Goal: Information Seeking & Learning: Learn about a topic

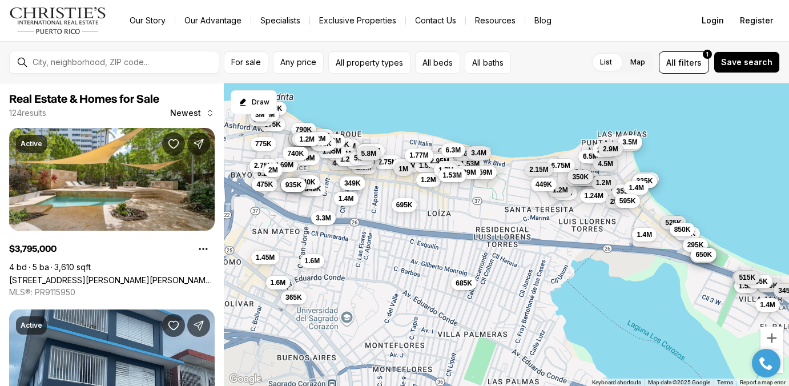
drag, startPoint x: 365, startPoint y: 288, endPoint x: 507, endPoint y: 242, distance: 149.5
click at [507, 242] on div "2.75M 1.38M 1.56M 1.5M 2.49M 2.95M 1.2M 1.77M 1M 1.9M 1.4M 1.8M 965K 645K 1.8M …" at bounding box center [506, 234] width 565 height 303
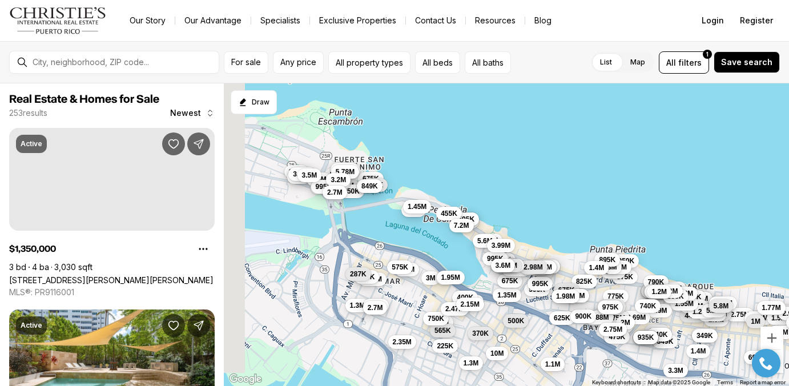
drag, startPoint x: 353, startPoint y: 216, endPoint x: 411, endPoint y: 279, distance: 85.2
click at [411, 279] on div "2.75M 1.38M 1.56M 1.5M 2.49M 2.95M 1.2M 1.77M 1M 1.9M 1.4M 1.8M 965K 645K 1.8M …" at bounding box center [506, 234] width 565 height 303
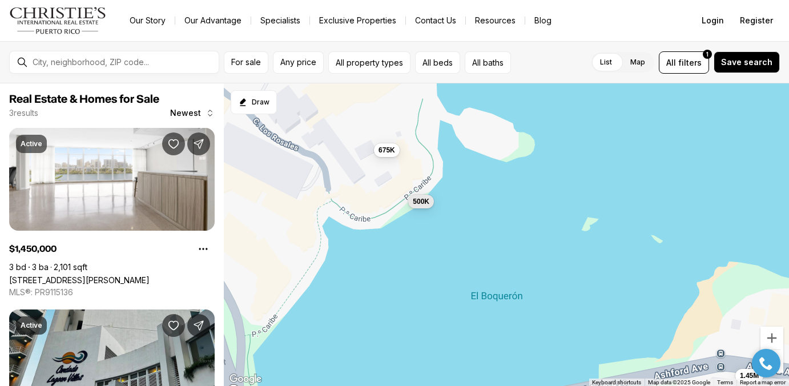
drag, startPoint x: 332, startPoint y: 202, endPoint x: 478, endPoint y: 197, distance: 146.8
click at [478, 197] on div "675K 500K 1.45M" at bounding box center [506, 234] width 565 height 303
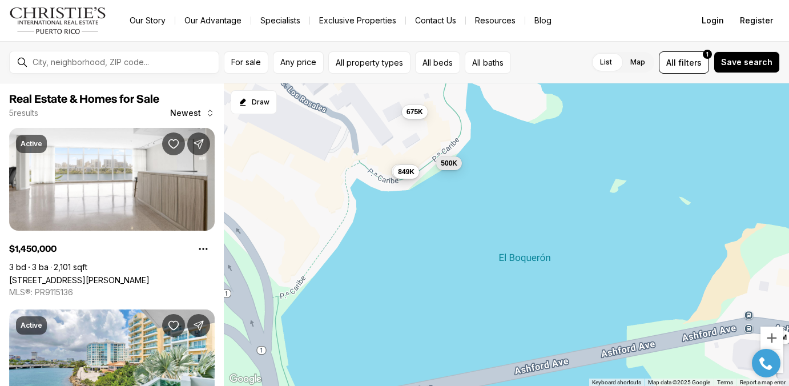
drag, startPoint x: 367, startPoint y: 254, endPoint x: 395, endPoint y: 215, distance: 48.3
click at [395, 215] on div "675K 500K 1.45M 585K 849K" at bounding box center [506, 234] width 565 height 303
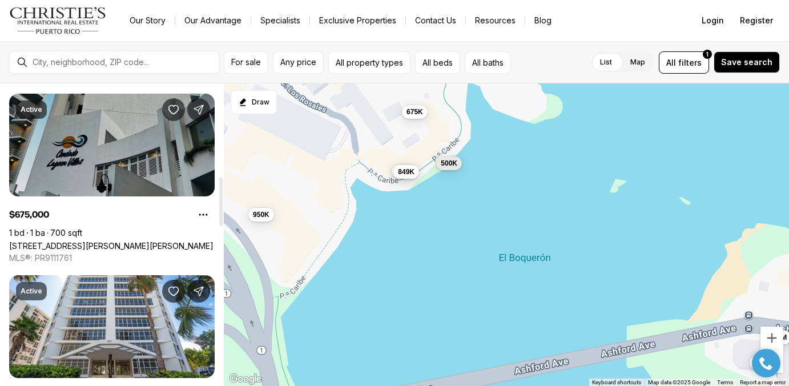
scroll to position [572, 0]
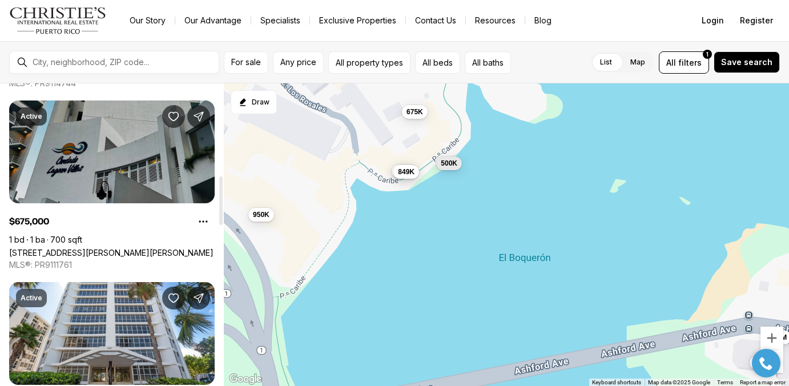
click at [141, 248] on link "[STREET_ADDRESS][PERSON_NAME][PERSON_NAME]" at bounding box center [111, 253] width 204 height 10
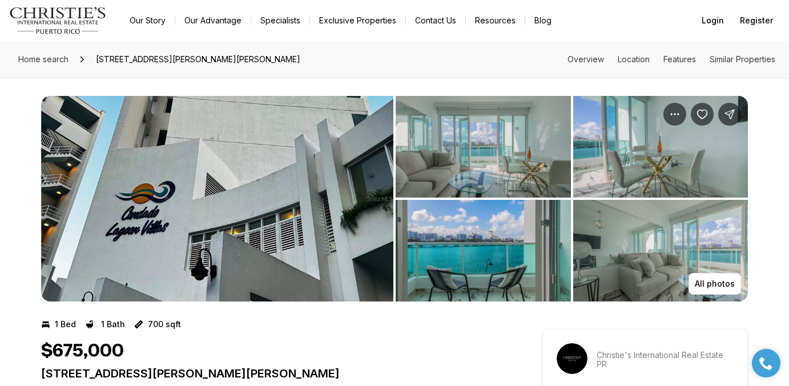
click at [267, 168] on img "View image gallery" at bounding box center [217, 199] width 352 height 206
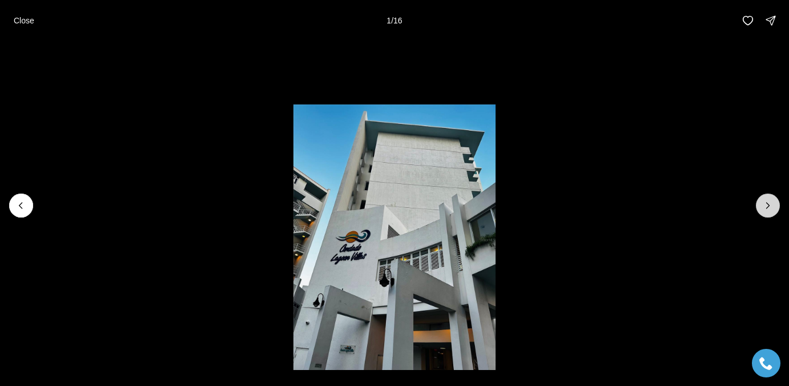
click at [766, 208] on icon "Next slide" at bounding box center [767, 205] width 11 height 11
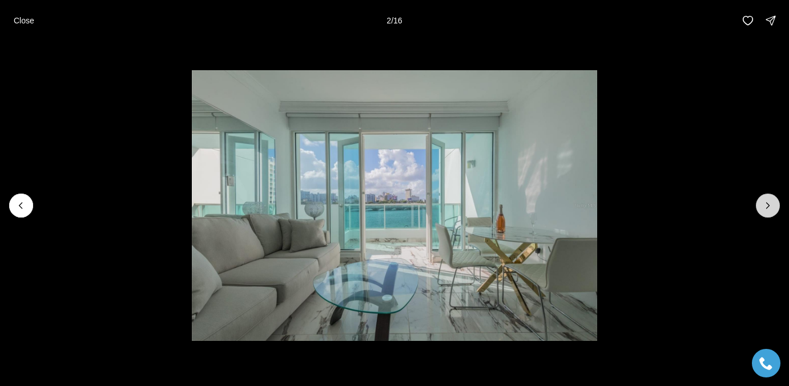
click at [768, 207] on icon "Next slide" at bounding box center [768, 206] width 3 height 6
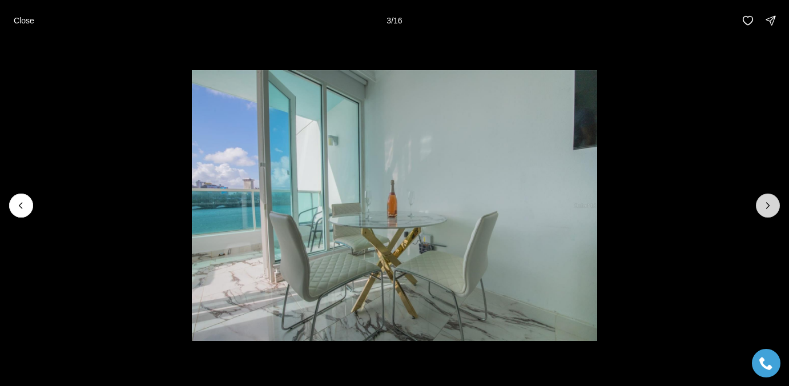
click at [768, 207] on icon "Next slide" at bounding box center [768, 206] width 3 height 6
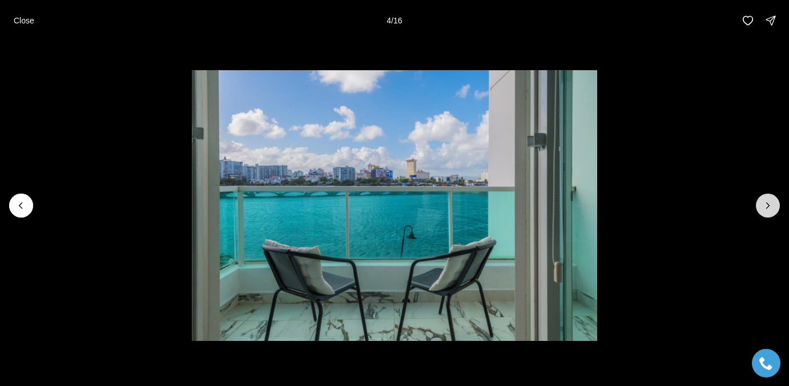
click at [768, 207] on icon "Next slide" at bounding box center [768, 206] width 3 height 6
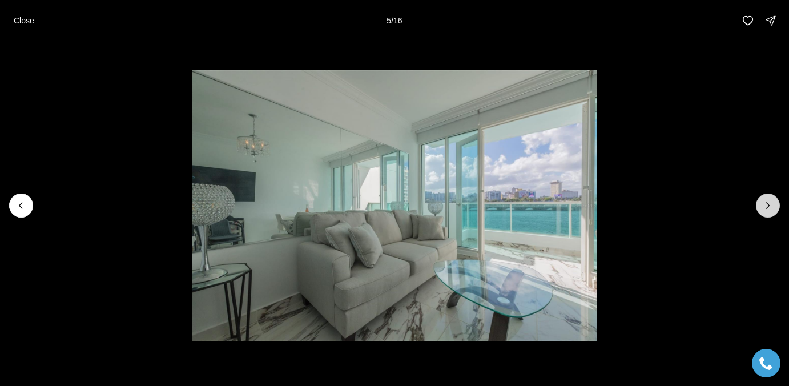
click at [768, 207] on icon "Next slide" at bounding box center [768, 206] width 3 height 6
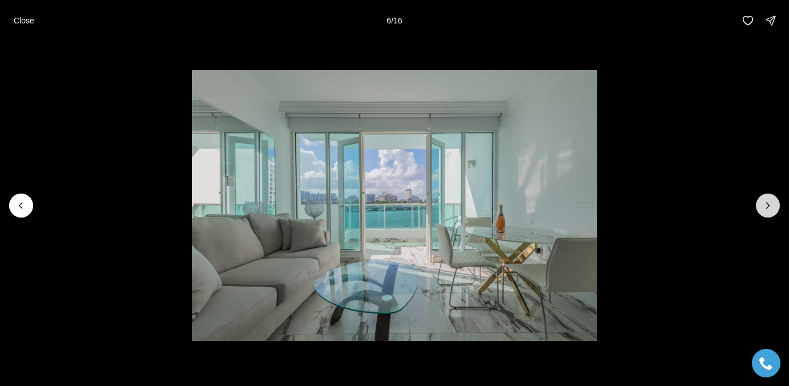
click at [768, 207] on icon "Next slide" at bounding box center [768, 206] width 3 height 6
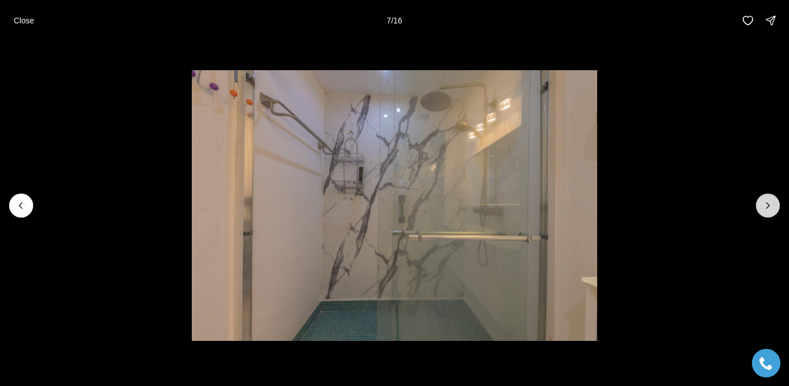
click at [768, 207] on icon "Next slide" at bounding box center [768, 206] width 3 height 6
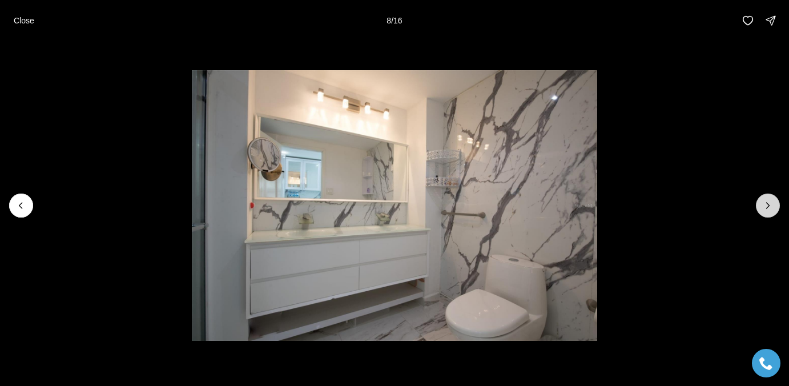
click at [768, 207] on icon "Next slide" at bounding box center [768, 206] width 3 height 6
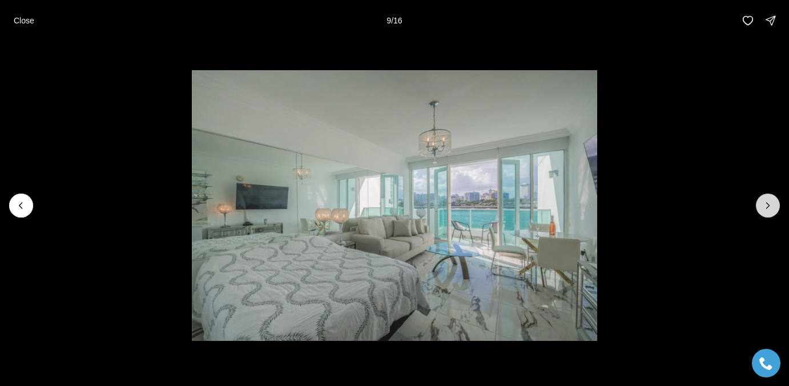
click at [768, 207] on icon "Next slide" at bounding box center [768, 206] width 3 height 6
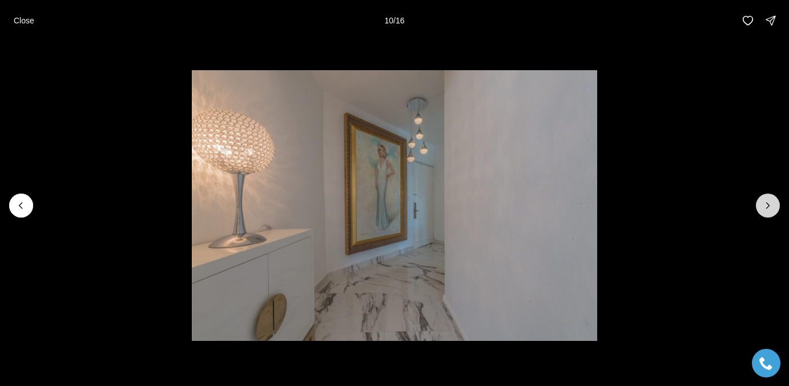
click at [768, 207] on icon "Next slide" at bounding box center [768, 206] width 3 height 6
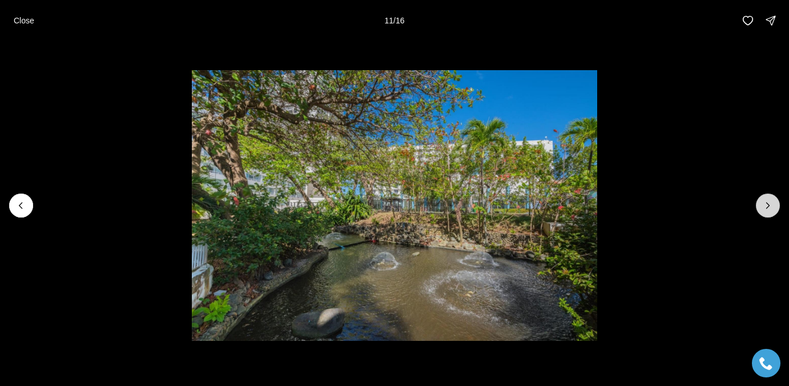
click at [768, 207] on icon "Next slide" at bounding box center [768, 206] width 3 height 6
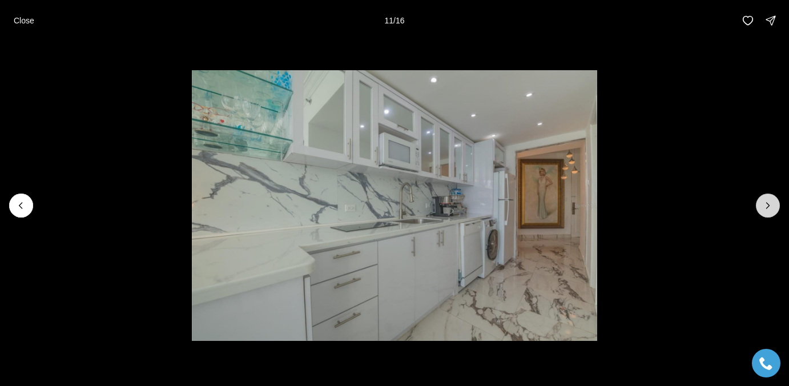
click at [768, 207] on icon "Next slide" at bounding box center [768, 206] width 3 height 6
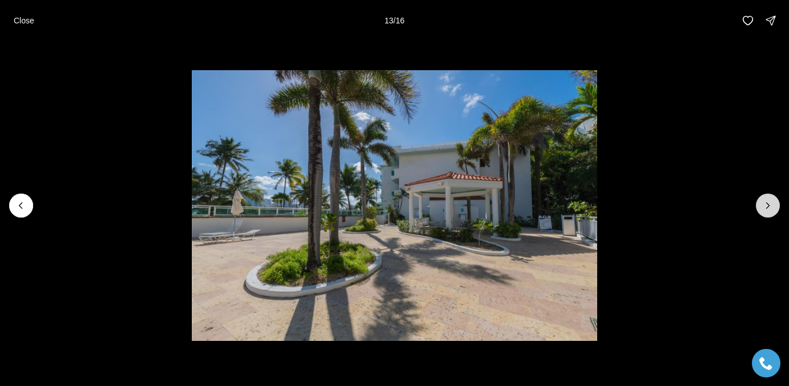
click at [768, 207] on icon "Next slide" at bounding box center [768, 206] width 3 height 6
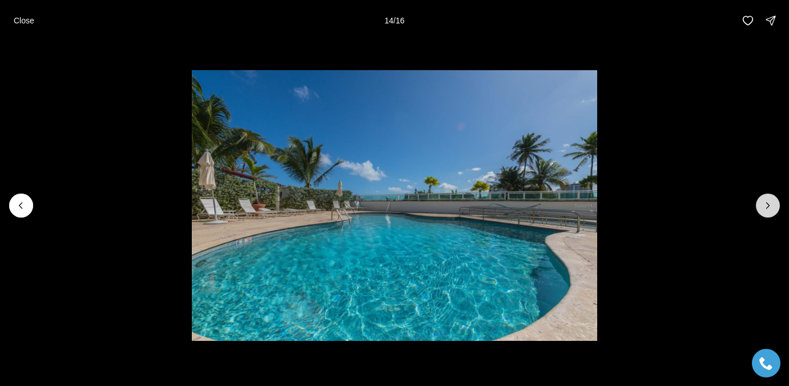
click at [768, 207] on icon "Next slide" at bounding box center [768, 206] width 3 height 6
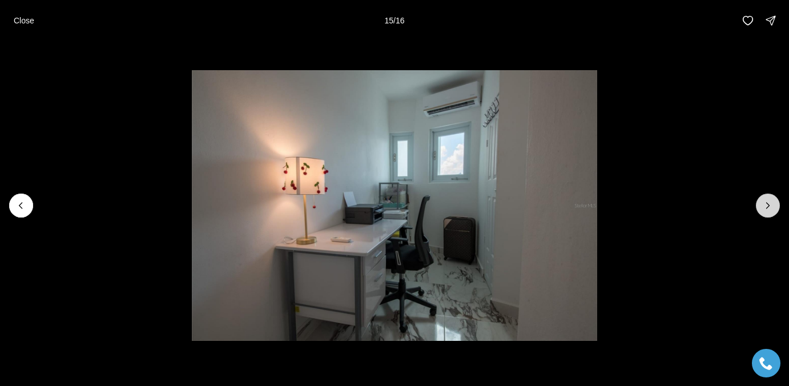
click at [768, 207] on icon "Next slide" at bounding box center [768, 206] width 3 height 6
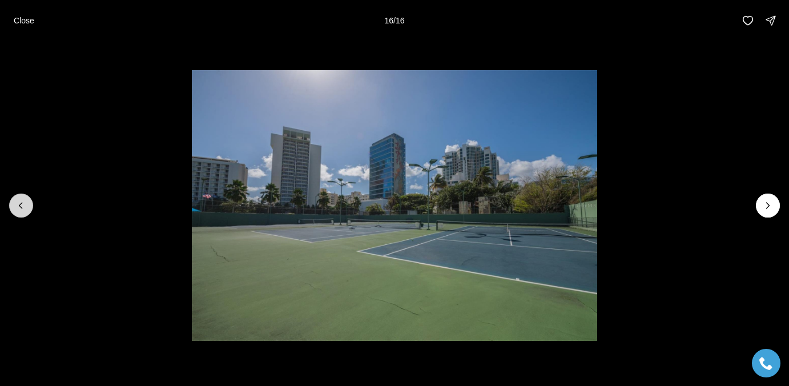
click at [22, 212] on button "Previous slide" at bounding box center [21, 206] width 24 height 24
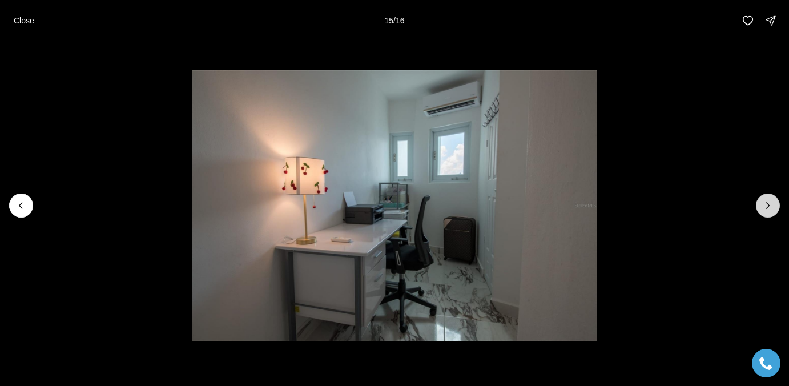
click at [769, 204] on icon "Next slide" at bounding box center [767, 205] width 11 height 11
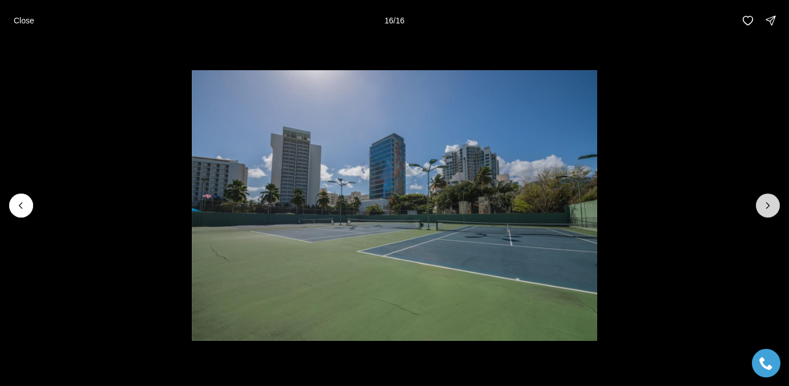
click at [769, 204] on div at bounding box center [768, 206] width 24 height 24
click at [769, 207] on div at bounding box center [768, 206] width 24 height 24
click at [25, 23] on p "Close" at bounding box center [24, 20] width 21 height 9
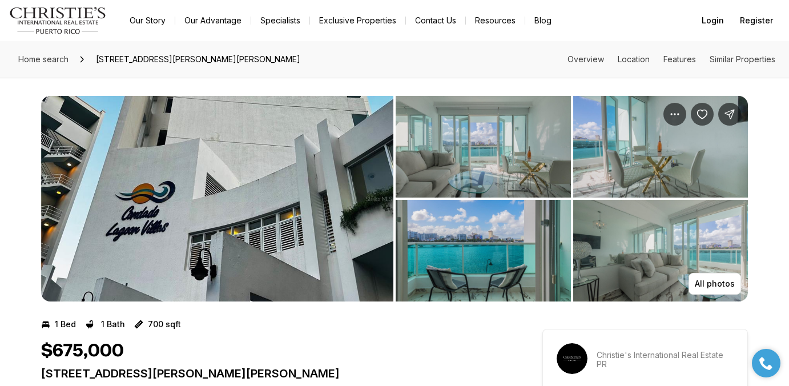
click at [317, 190] on img "View image gallery" at bounding box center [217, 199] width 352 height 206
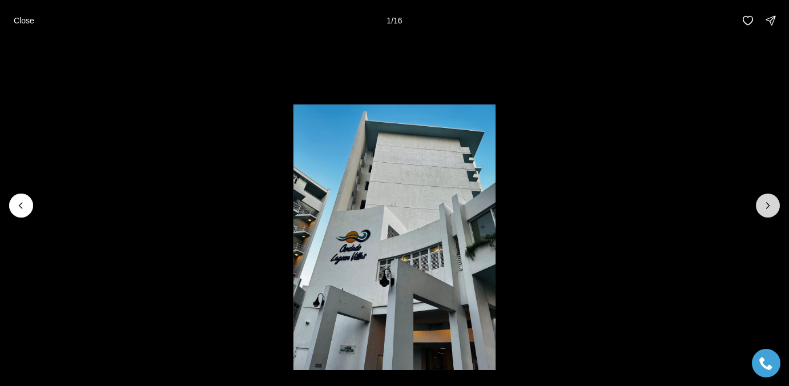
click at [764, 206] on icon "Next slide" at bounding box center [767, 205] width 11 height 11
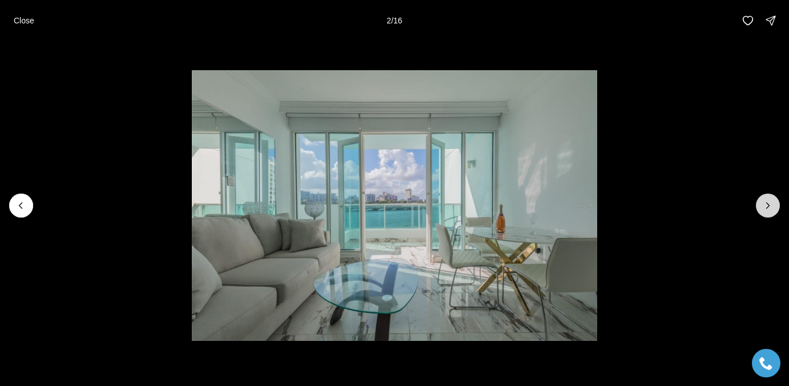
click at [764, 206] on icon "Next slide" at bounding box center [767, 205] width 11 height 11
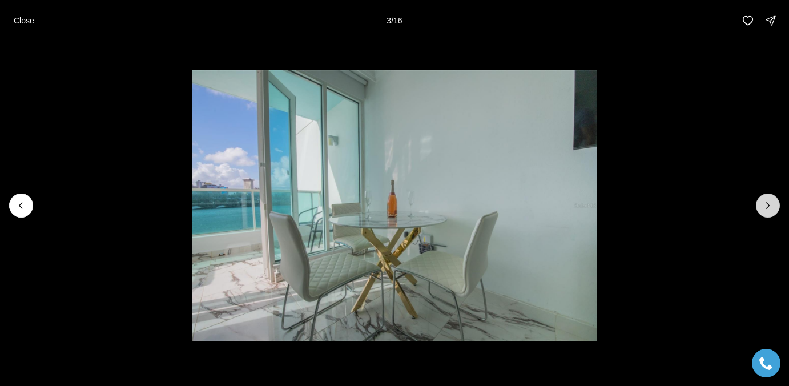
click at [764, 206] on icon "Next slide" at bounding box center [767, 205] width 11 height 11
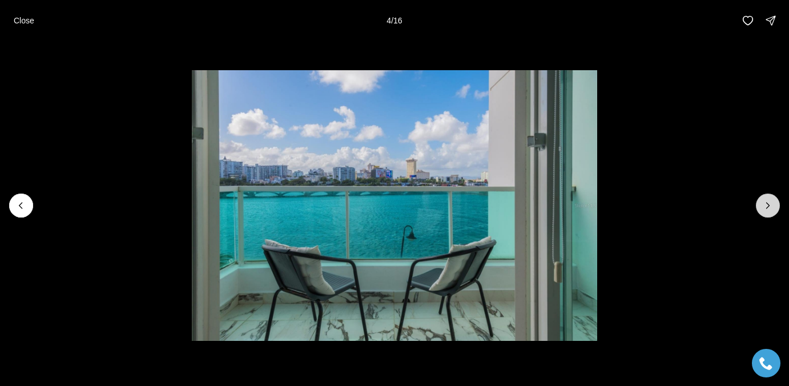
click at [764, 206] on icon "Next slide" at bounding box center [767, 205] width 11 height 11
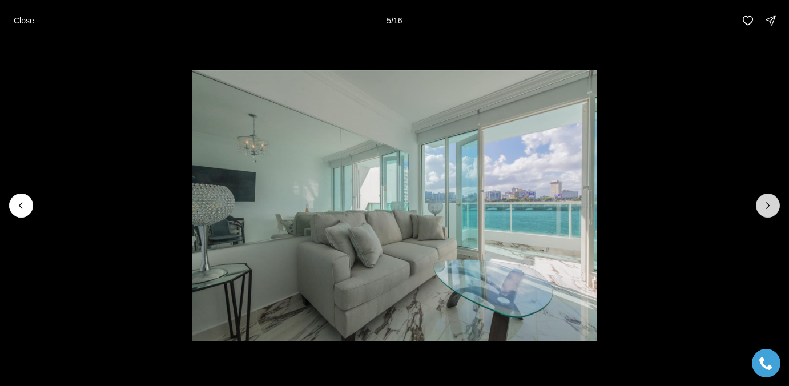
click at [764, 206] on icon "Next slide" at bounding box center [767, 205] width 11 height 11
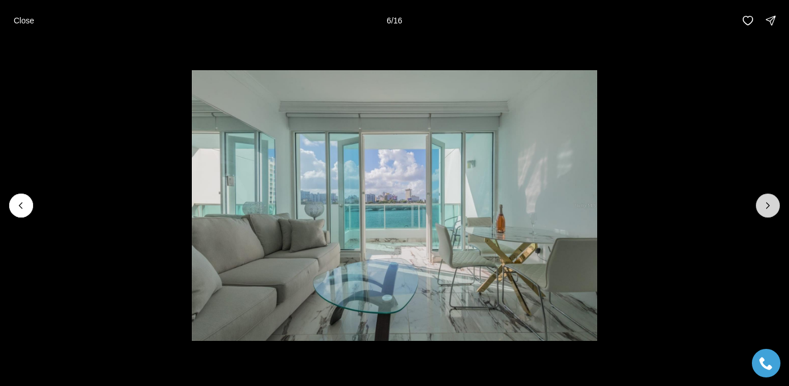
click at [764, 206] on icon "Next slide" at bounding box center [767, 205] width 11 height 11
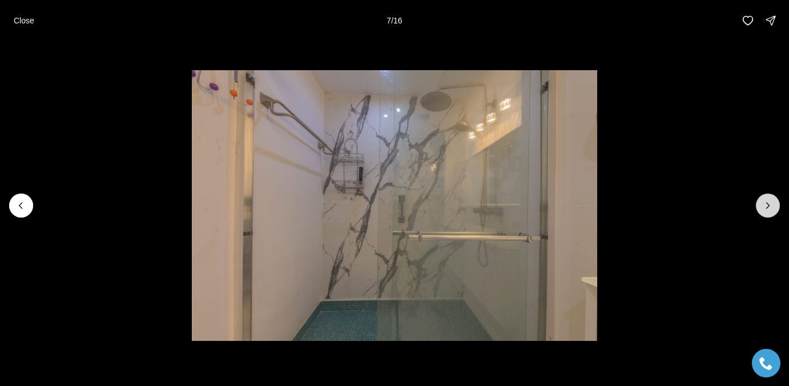
click at [764, 206] on icon "Next slide" at bounding box center [767, 205] width 11 height 11
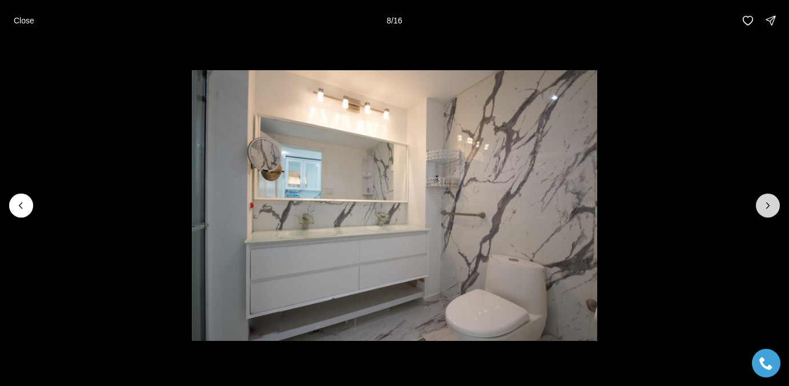
click at [764, 206] on icon "Next slide" at bounding box center [767, 205] width 11 height 11
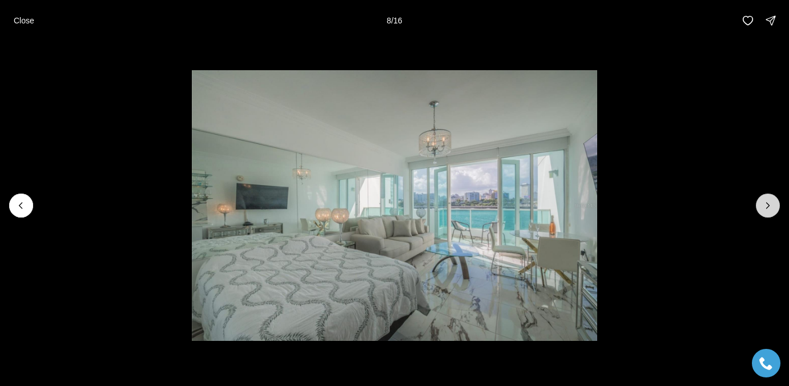
click at [764, 206] on icon "Next slide" at bounding box center [767, 205] width 11 height 11
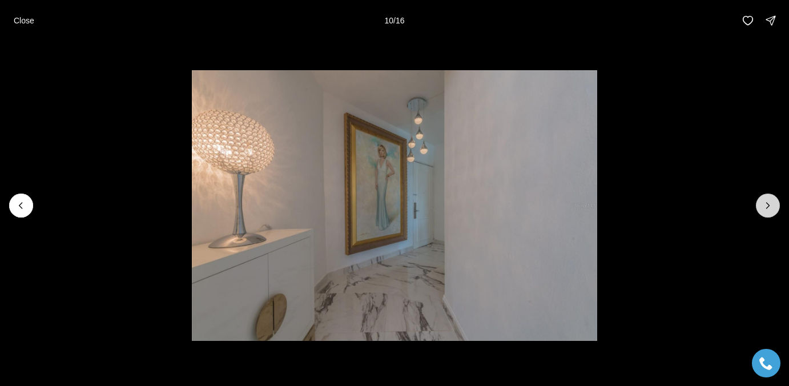
click at [764, 206] on icon "Next slide" at bounding box center [767, 205] width 11 height 11
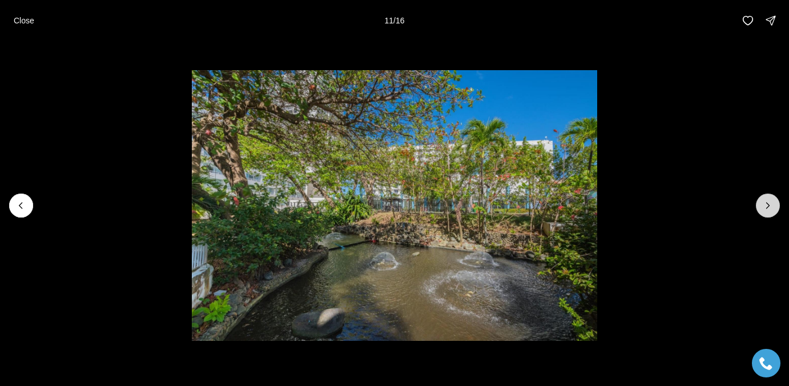
click at [764, 204] on icon "Next slide" at bounding box center [767, 205] width 11 height 11
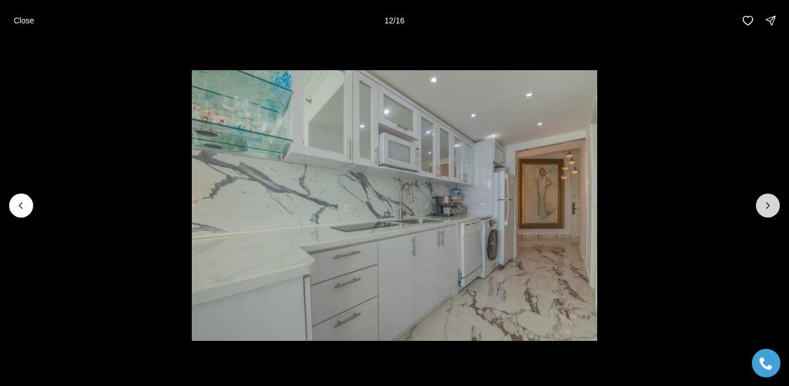
click at [764, 204] on icon "Next slide" at bounding box center [767, 205] width 11 height 11
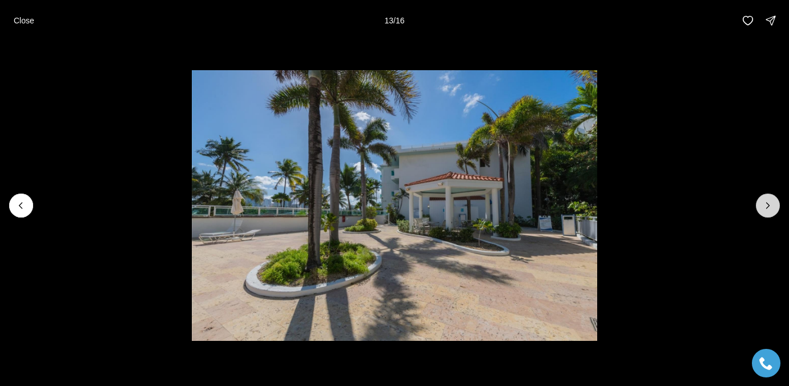
click at [764, 204] on icon "Next slide" at bounding box center [767, 205] width 11 height 11
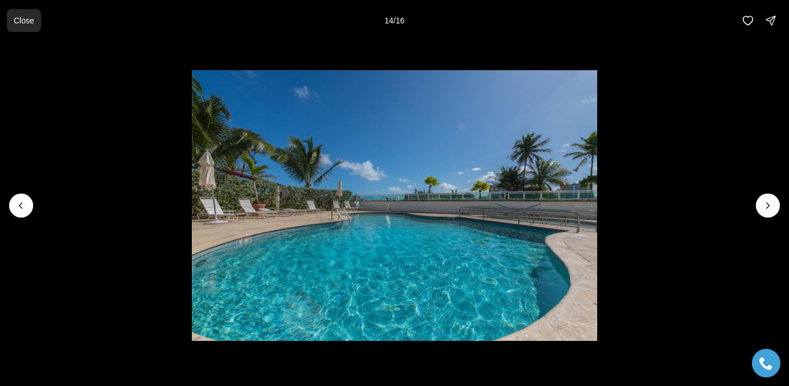
click at [29, 23] on p "Close" at bounding box center [24, 20] width 21 height 9
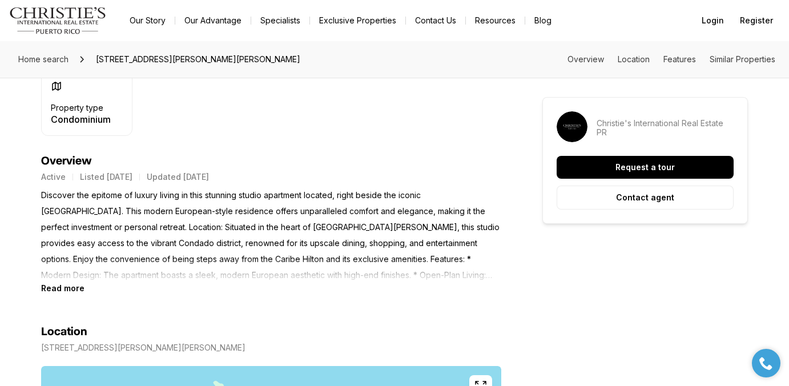
scroll to position [422, 0]
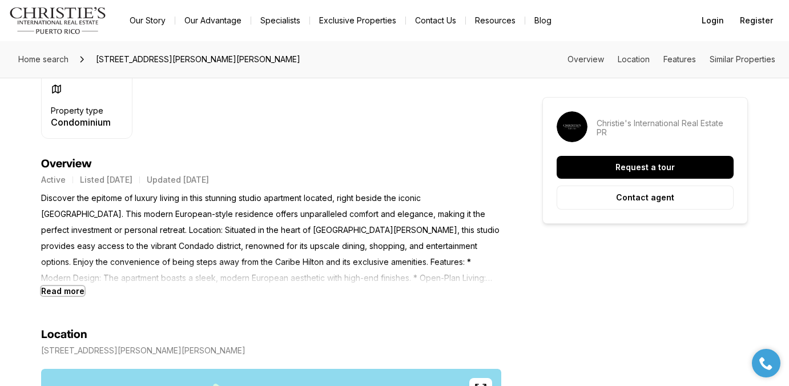
click at [67, 292] on b "Read more" at bounding box center [62, 291] width 43 height 10
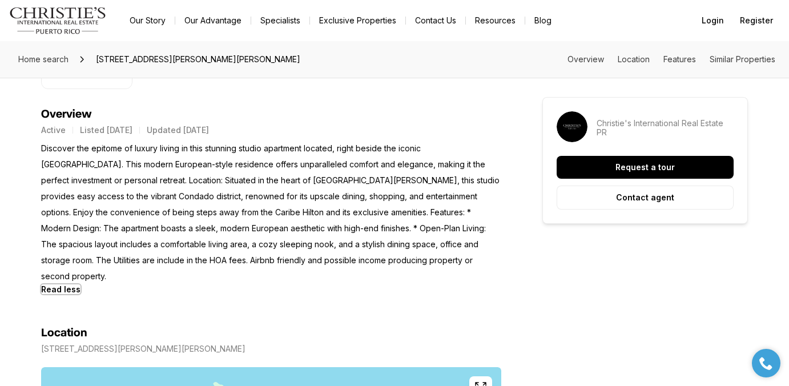
scroll to position [412, 0]
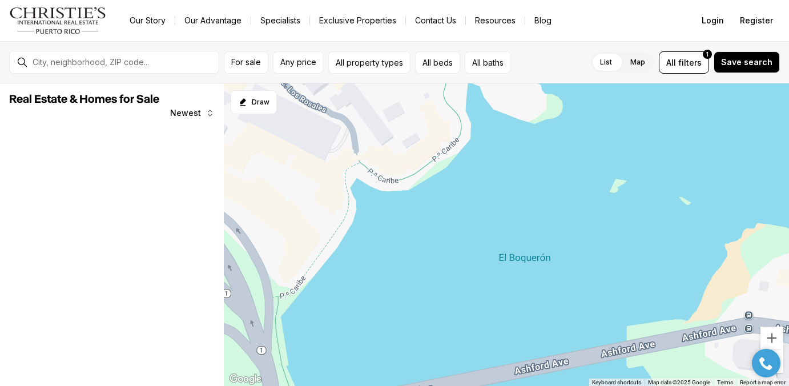
scroll to position [572, 0]
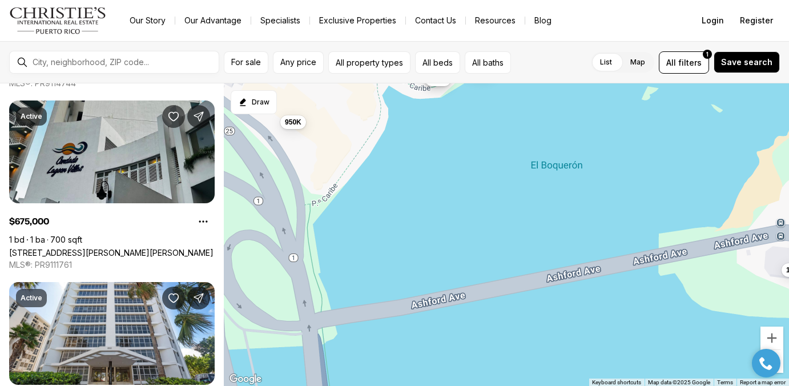
drag, startPoint x: 316, startPoint y: 212, endPoint x: 350, endPoint y: 120, distance: 98.4
click at [350, 120] on div "1.45M 950K 585K 675K 1.7M 849K 500K" at bounding box center [506, 234] width 565 height 303
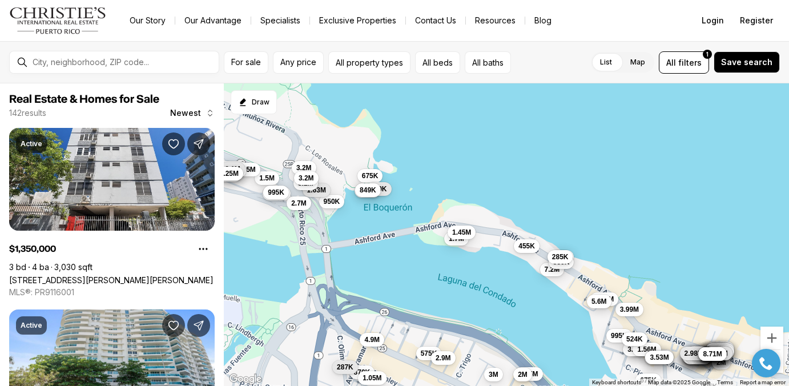
drag, startPoint x: 381, startPoint y: 112, endPoint x: 368, endPoint y: 190, distance: 78.7
click at [368, 190] on div "950K 1.7M 500K 6.17M 2.55M 2.93M 2.87M 1.55M 1.28M 8.08M 1.52M 2.93M 6.13M 4.57…" at bounding box center [506, 234] width 565 height 303
